Goal: Transaction & Acquisition: Obtain resource

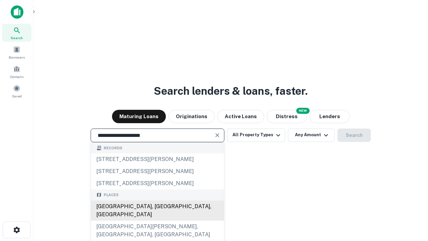
click at [157, 221] on div "[GEOGRAPHIC_DATA], [GEOGRAPHIC_DATA], [GEOGRAPHIC_DATA]" at bounding box center [157, 210] width 133 height 20
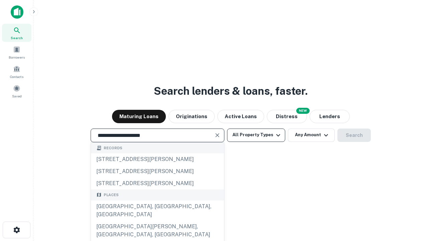
click at [256, 135] on button "All Property Types" at bounding box center [256, 135] width 58 height 13
type input "**********"
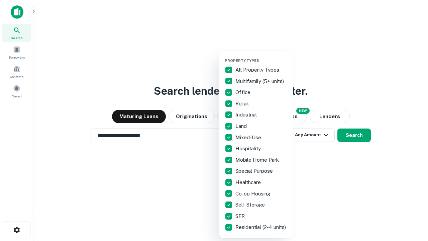
click at [262, 56] on button "button" at bounding box center [262, 56] width 74 height 0
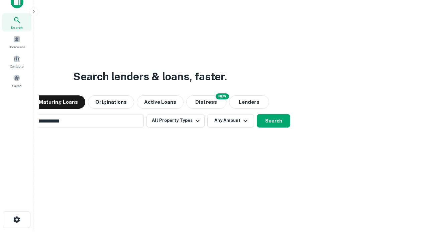
scroll to position [48, 189]
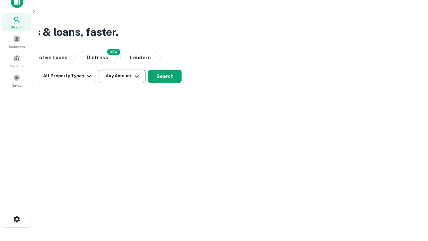
click at [122, 76] on button "Any Amount" at bounding box center [122, 76] width 47 height 13
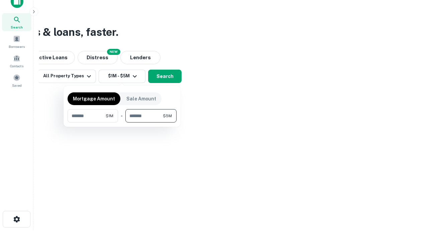
type input "*******"
click at [122, 122] on button "button" at bounding box center [122, 122] width 109 height 0
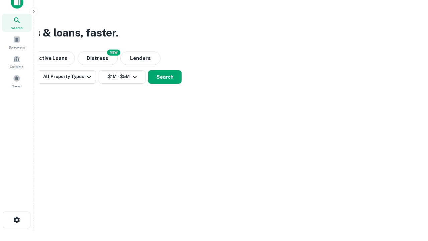
scroll to position [4, 123]
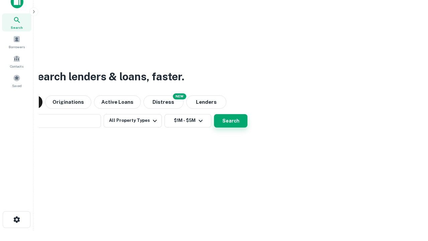
click at [214, 114] on button "Search" at bounding box center [230, 120] width 33 height 13
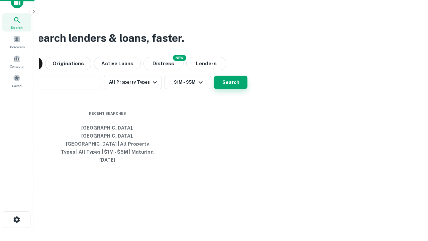
scroll to position [18, 189]
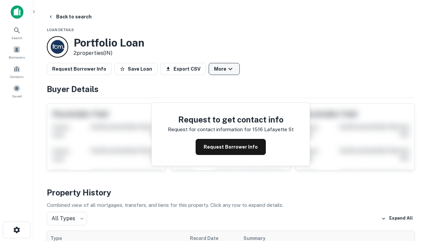
click at [224, 69] on button "More" at bounding box center [224, 69] width 31 height 12
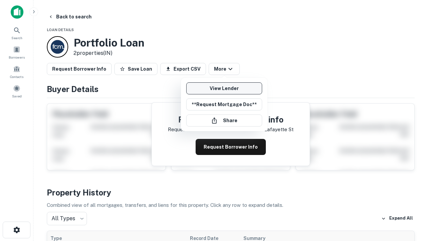
click at [224, 88] on link "View Lender" at bounding box center [224, 88] width 76 height 12
